Goal: Task Accomplishment & Management: Use online tool/utility

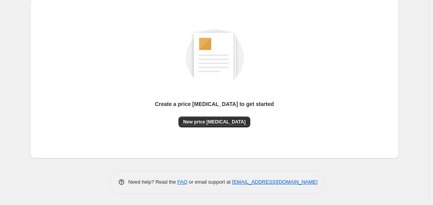
scroll to position [86, 0]
click at [207, 123] on span "New price [MEDICAL_DATA]" at bounding box center [214, 121] width 62 height 6
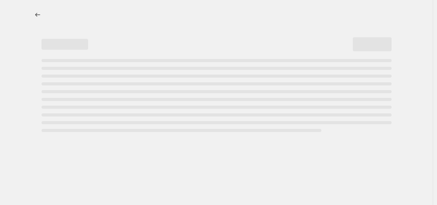
select select "percentage"
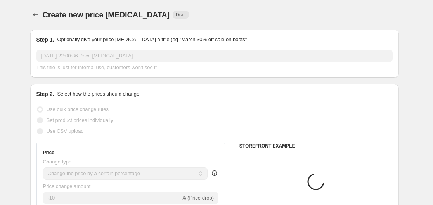
scroll to position [78, 0]
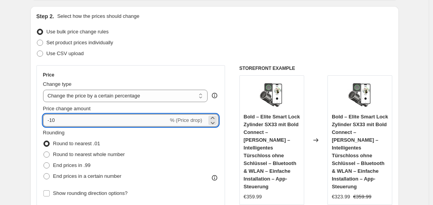
click at [125, 117] on input "-10" at bounding box center [105, 120] width 125 height 12
type input "-1"
type input "-35"
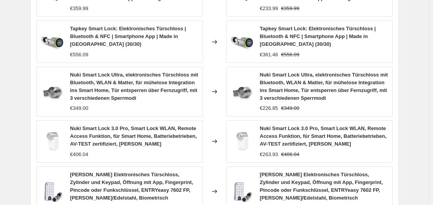
scroll to position [645, 0]
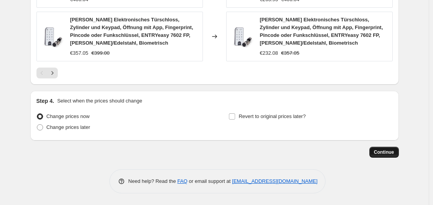
click at [387, 147] on button "Continue" at bounding box center [383, 152] width 29 height 11
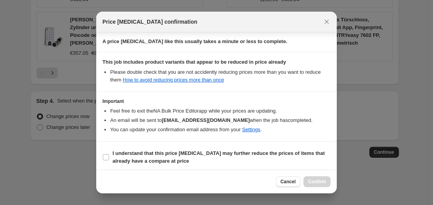
scroll to position [122, 0]
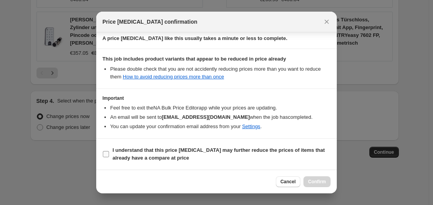
click at [106, 151] on input "I understand that this price [MEDICAL_DATA] may further reduce the prices of it…" at bounding box center [106, 154] width 6 height 6
checkbox input "true"
click at [318, 179] on span "Confirm" at bounding box center [317, 181] width 18 height 6
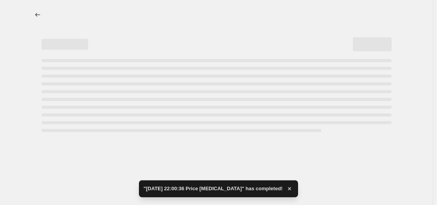
select select "percentage"
